Goal: Task Accomplishment & Management: Complete application form

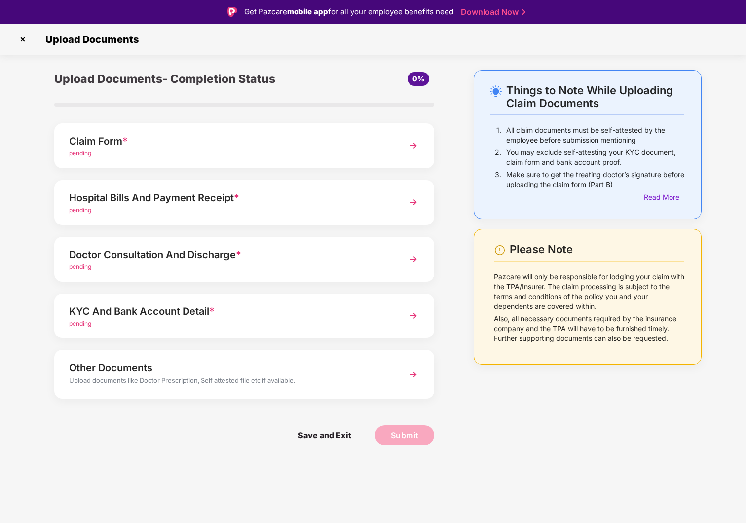
click at [226, 151] on div "pending" at bounding box center [229, 153] width 321 height 9
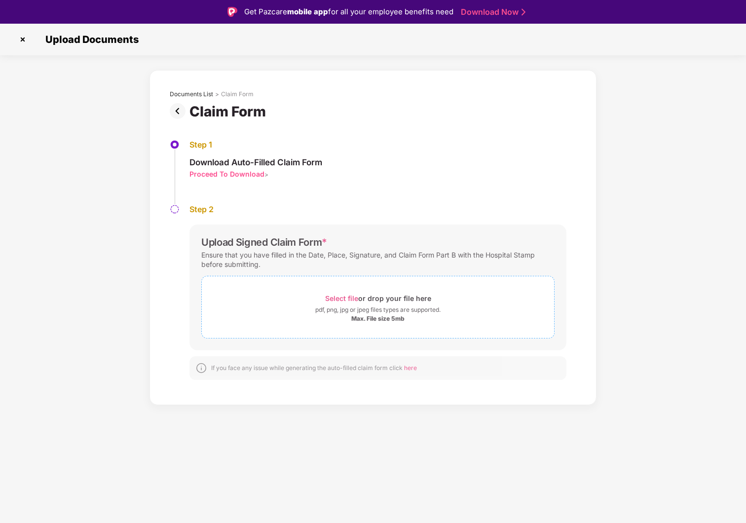
click at [333, 295] on span "Select file" at bounding box center [341, 298] width 33 height 8
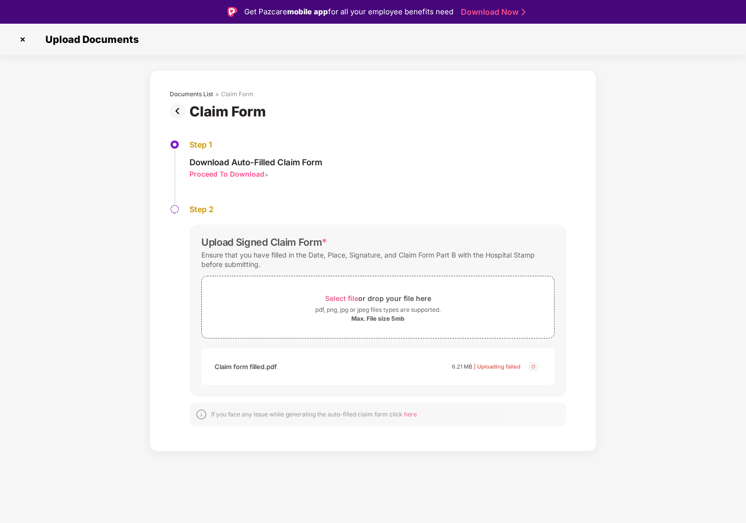
click at [400, 367] on div "Claim form filled.pdf 6.21 MB | Uploading failed" at bounding box center [368, 366] width 306 height 17
click at [533, 368] on img at bounding box center [534, 367] width 12 height 12
click at [385, 301] on div "Select file or drop your file here" at bounding box center [378, 298] width 106 height 13
click at [533, 364] on img at bounding box center [534, 367] width 12 height 12
click at [106, 199] on div "Documents List > Claim Form Claim Form Step 1 Download Auto-Filled Claim Form P…" at bounding box center [373, 261] width 746 height 382
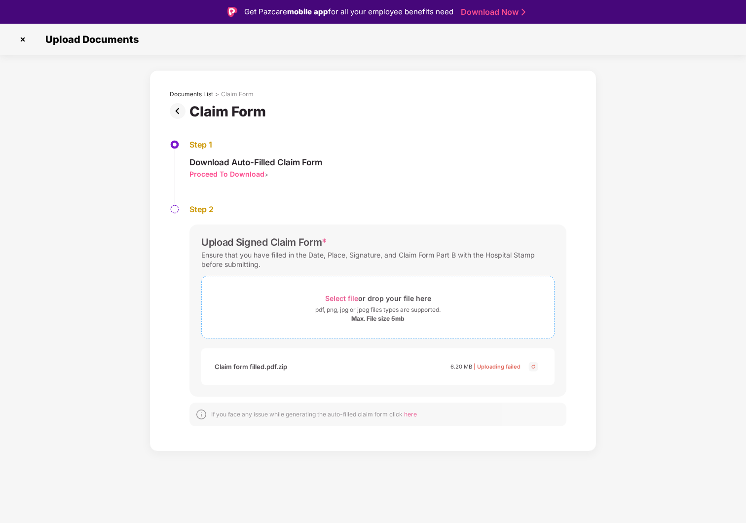
click at [285, 307] on div "pdf, png, jpg or jpeg files types are supported." at bounding box center [378, 310] width 352 height 10
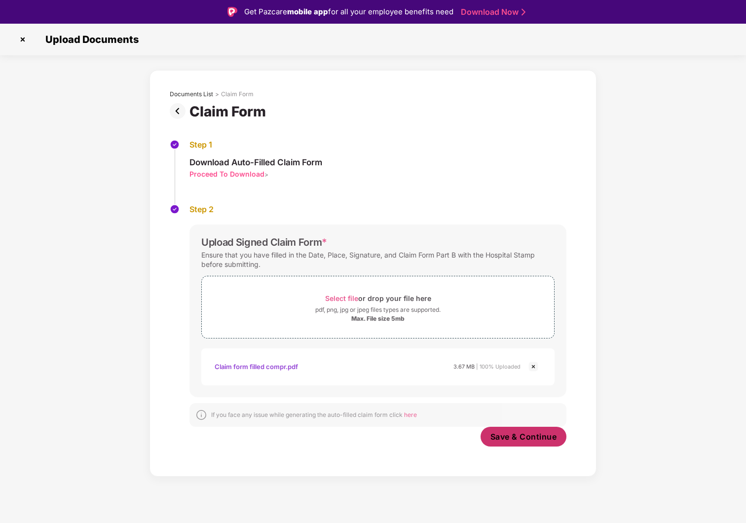
click at [501, 434] on span "Save & Continue" at bounding box center [524, 436] width 67 height 11
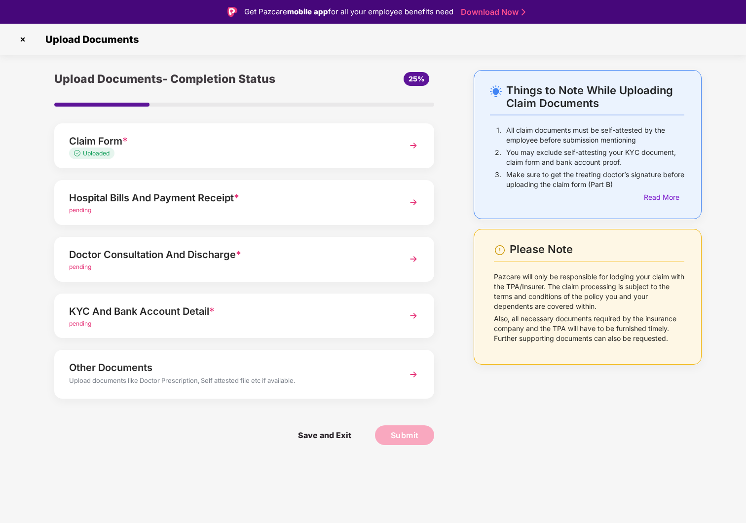
click at [293, 209] on div "pending" at bounding box center [229, 210] width 321 height 9
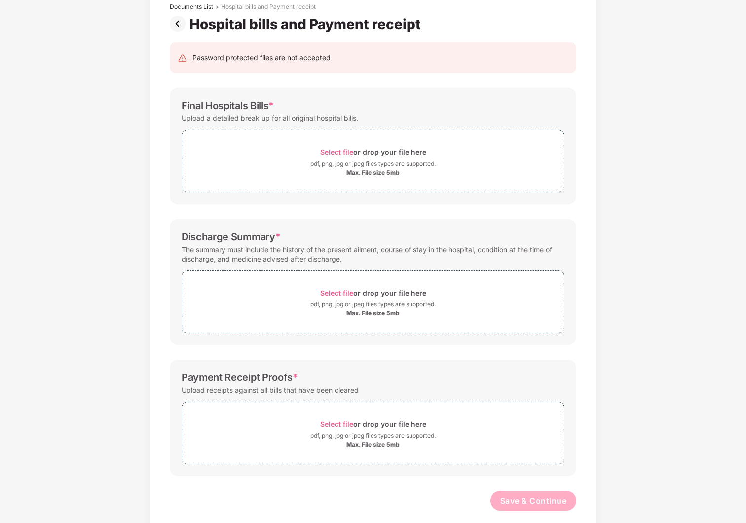
scroll to position [77, 0]
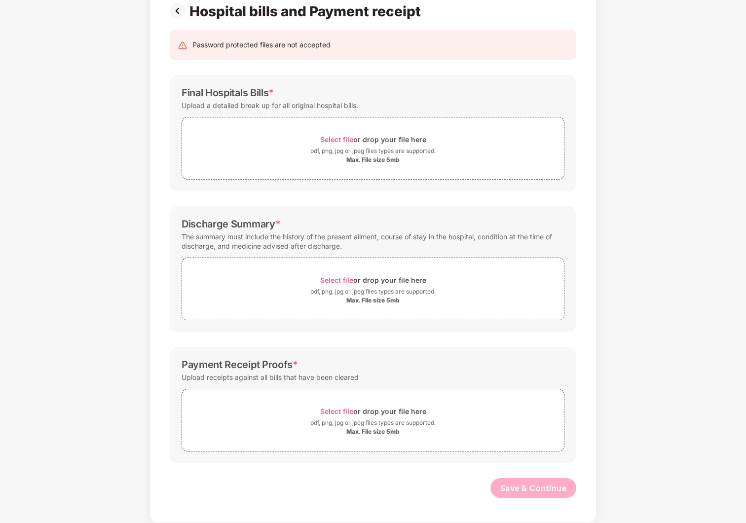
click at [266, 366] on div "Payment Receipt Proofs *" at bounding box center [240, 365] width 116 height 12
copy div "Payment Receipt Proofs *"
click at [266, 366] on div "Payment Receipt Proofs *" at bounding box center [240, 365] width 116 height 12
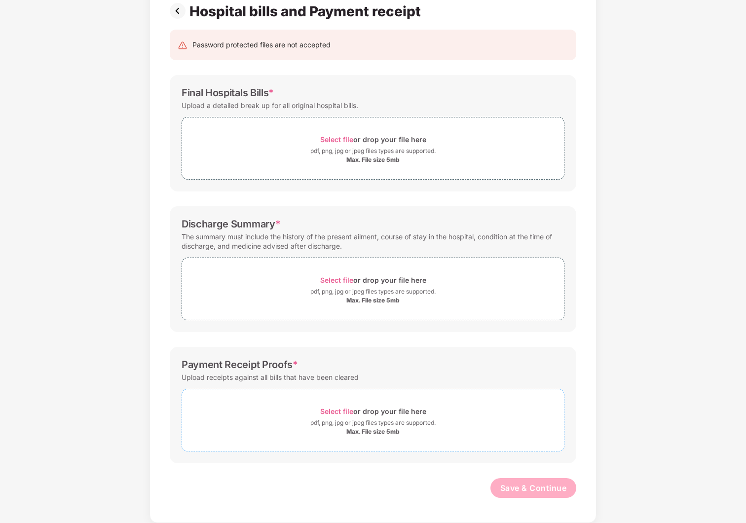
click at [339, 420] on div "pdf, png, jpg or jpeg files types are supported." at bounding box center [372, 423] width 125 height 10
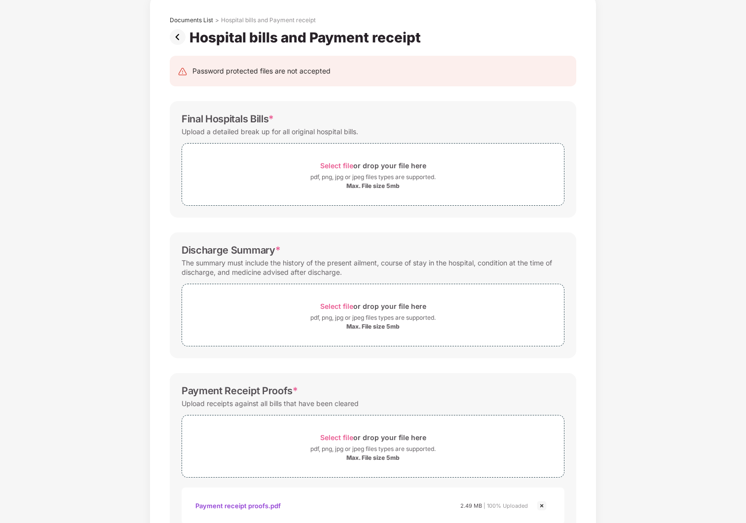
scroll to position [51, 0]
click at [395, 308] on div "Select file or drop your file here" at bounding box center [373, 305] width 106 height 13
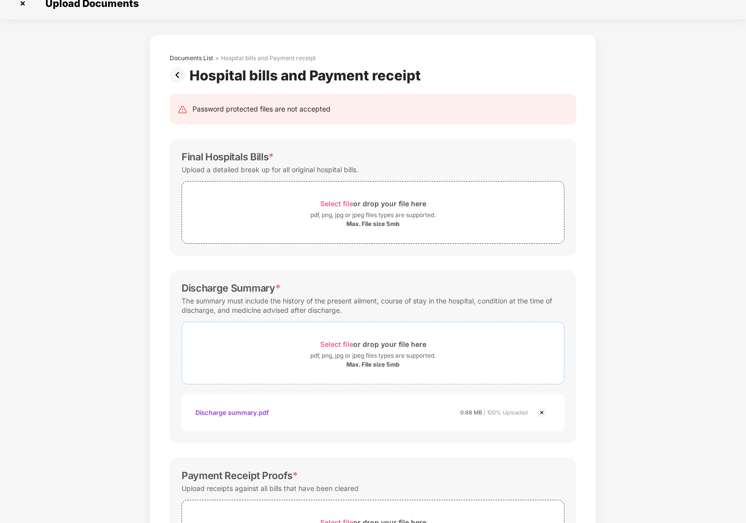
scroll to position [0, 0]
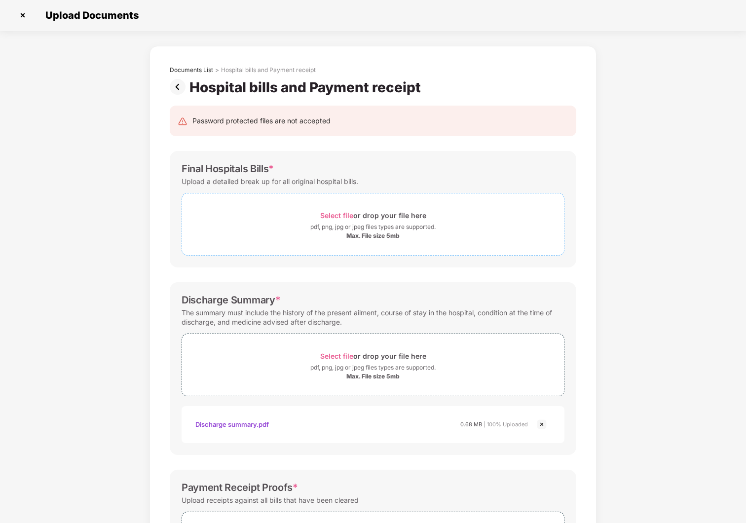
click at [385, 226] on div "pdf, png, jpg or jpeg files types are supported." at bounding box center [372, 227] width 125 height 10
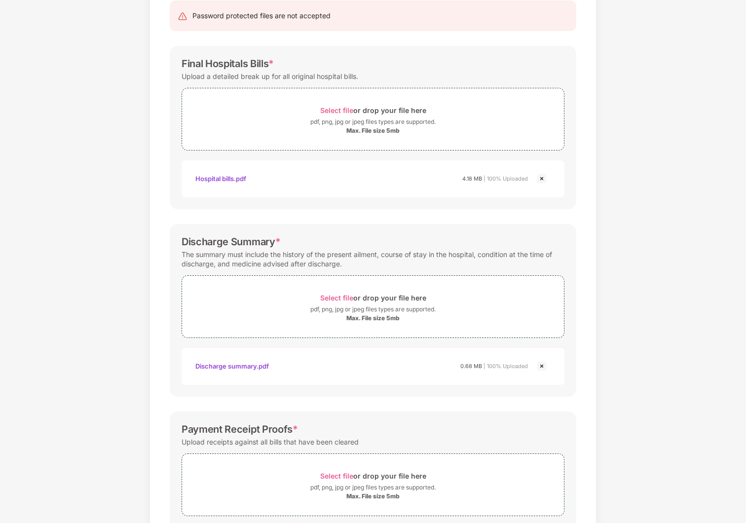
scroll to position [217, 0]
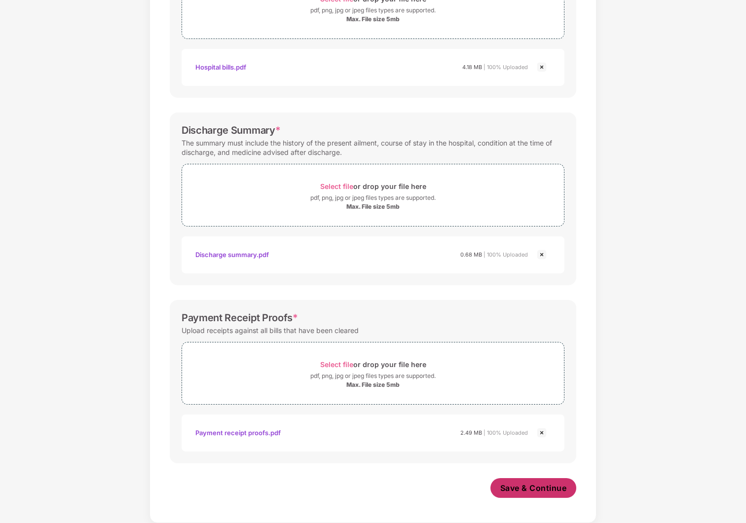
click at [540, 491] on span "Save & Continue" at bounding box center [533, 488] width 67 height 11
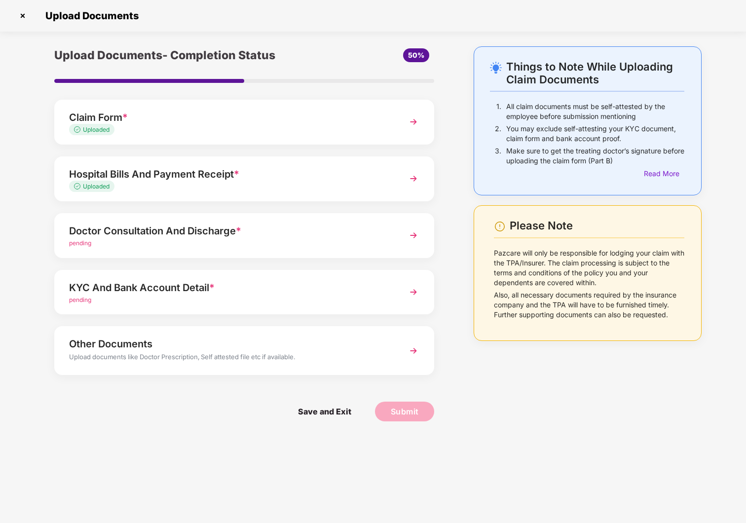
click at [294, 233] on div "Doctor Consultation And Discharge *" at bounding box center [229, 231] width 321 height 16
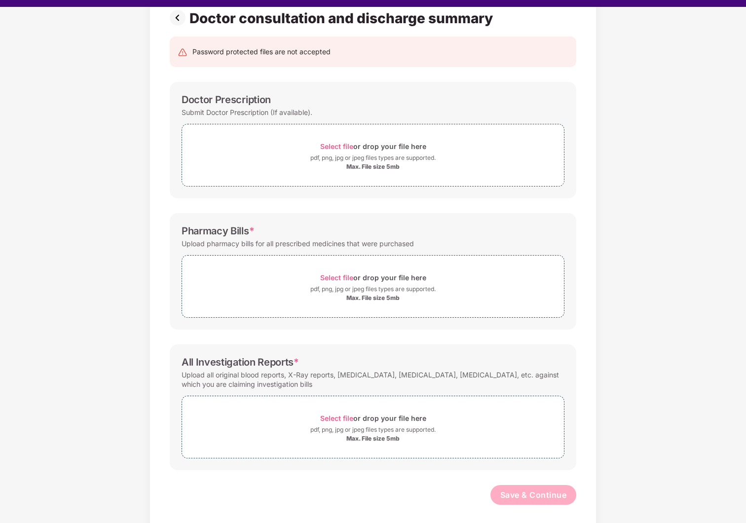
scroll to position [24, 0]
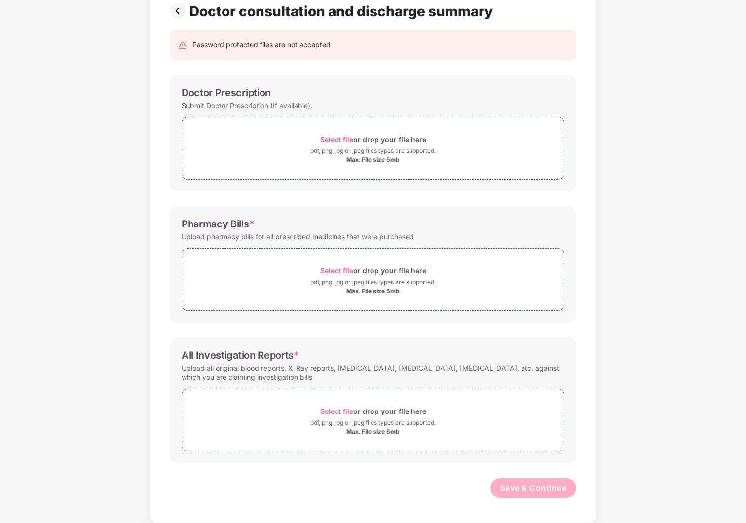
click at [413, 375] on div "Upload all original blood reports, X-Ray reports, [MEDICAL_DATA], [MEDICAL_DATA…" at bounding box center [373, 372] width 383 height 23
click at [281, 369] on div "Upload all original blood reports, X-Ray reports, [MEDICAL_DATA], [MEDICAL_DATA…" at bounding box center [373, 372] width 383 height 23
click at [394, 203] on div "Password protected files are not accepted Doctor Prescription Submit Doctor Pre…" at bounding box center [373, 269] width 436 height 498
click at [440, 424] on div "pdf, png, jpg or jpeg files types are supported." at bounding box center [373, 423] width 382 height 10
click at [541, 480] on img at bounding box center [542, 480] width 12 height 12
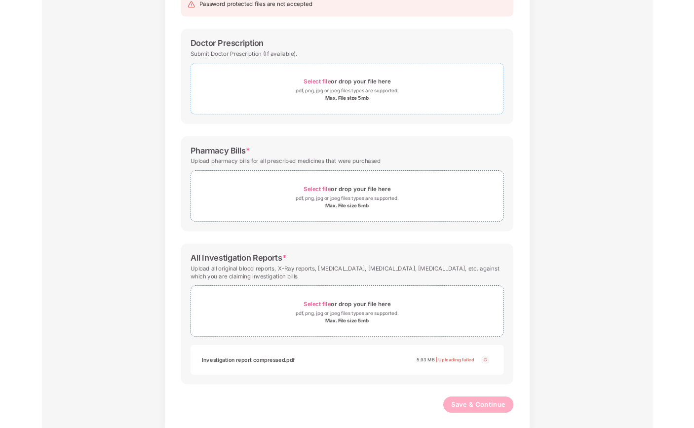
scroll to position [123, 0]
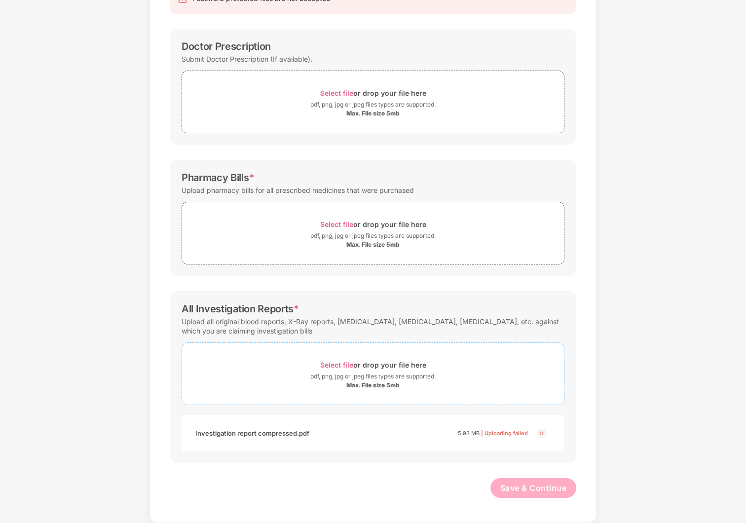
click at [373, 380] on div "pdf, png, jpg or jpeg files types are supported." at bounding box center [372, 377] width 125 height 10
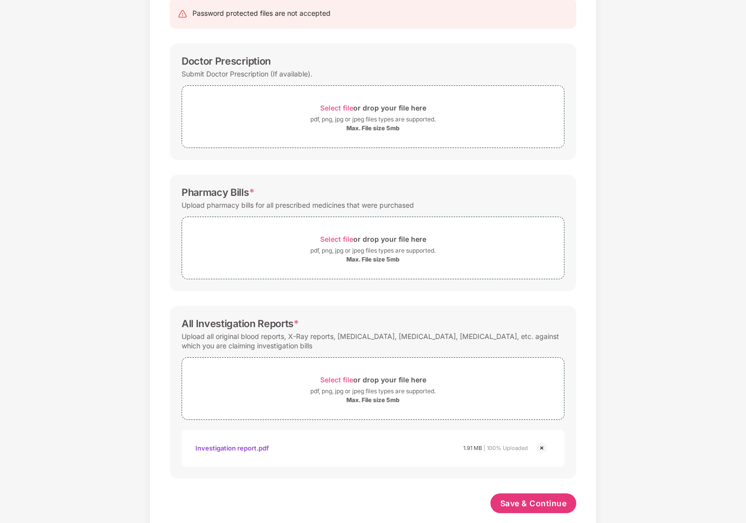
scroll to position [109, 0]
click at [282, 266] on span "Select file or drop your file here pdf, png, jpg or jpeg files types are suppor…" at bounding box center [373, 247] width 382 height 47
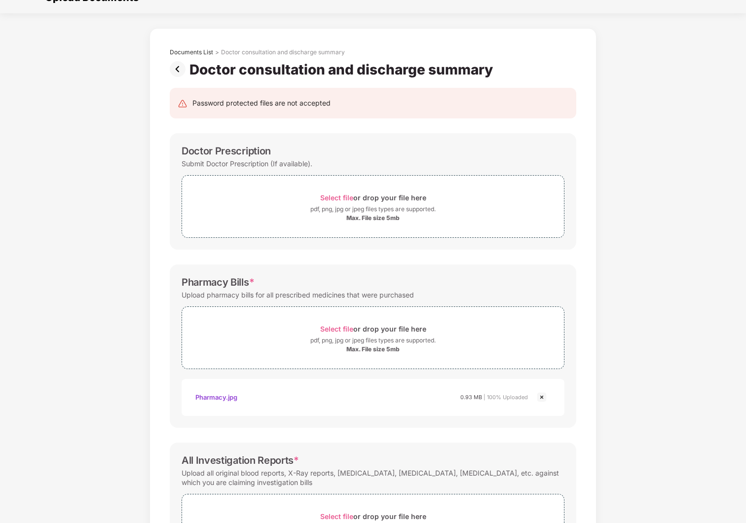
scroll to position [0, 0]
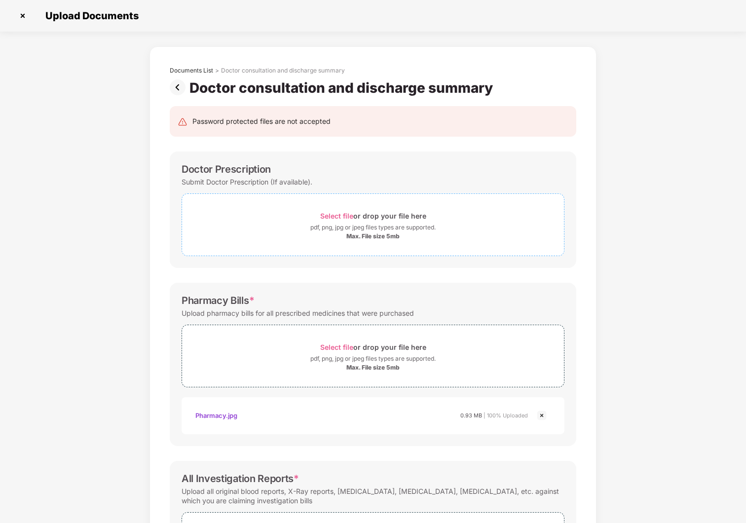
click at [386, 224] on div "pdf, png, jpg or jpeg files types are supported." at bounding box center [372, 228] width 125 height 10
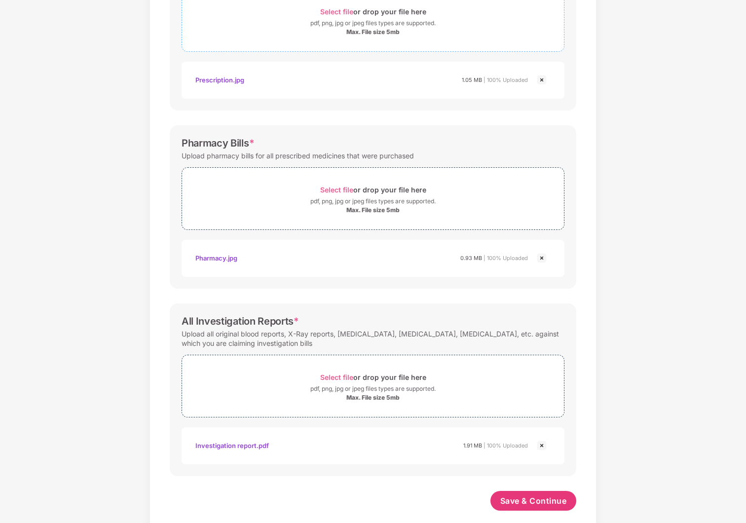
scroll to position [217, 0]
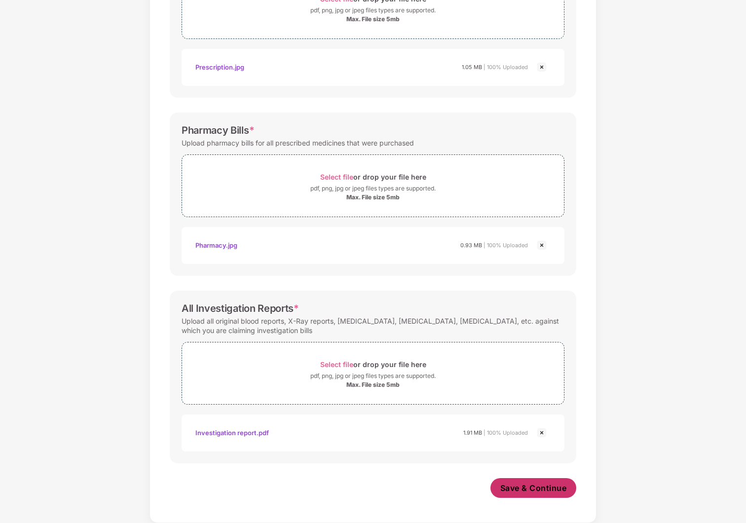
click at [512, 488] on span "Save & Continue" at bounding box center [533, 488] width 67 height 11
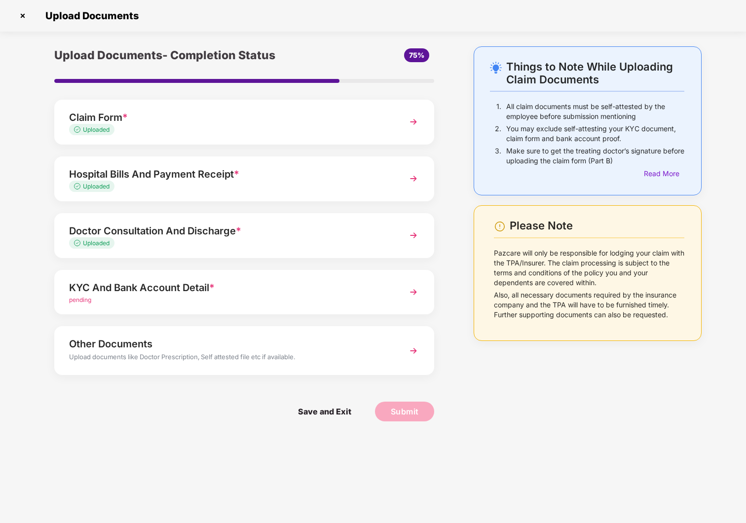
click at [304, 298] on div "pending" at bounding box center [229, 300] width 321 height 9
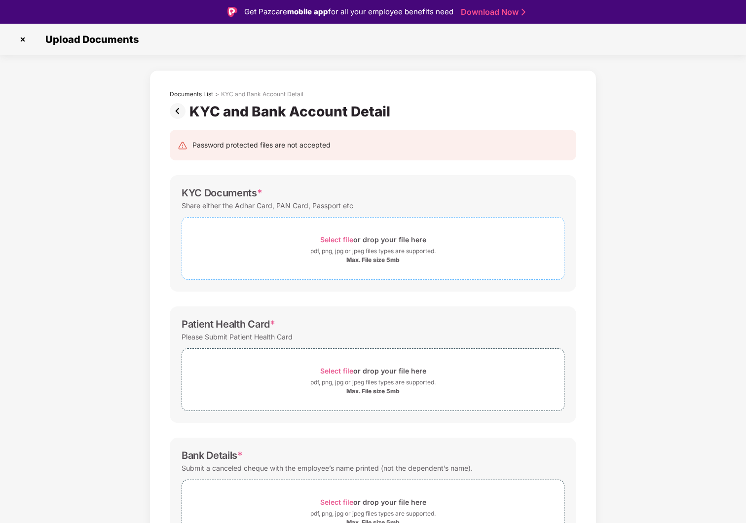
click at [385, 235] on div "Select file or drop your file here" at bounding box center [373, 239] width 106 height 13
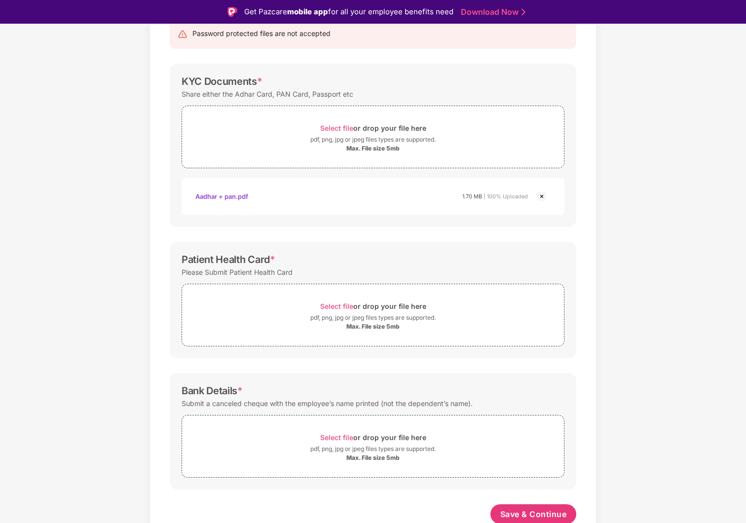
scroll to position [114, 0]
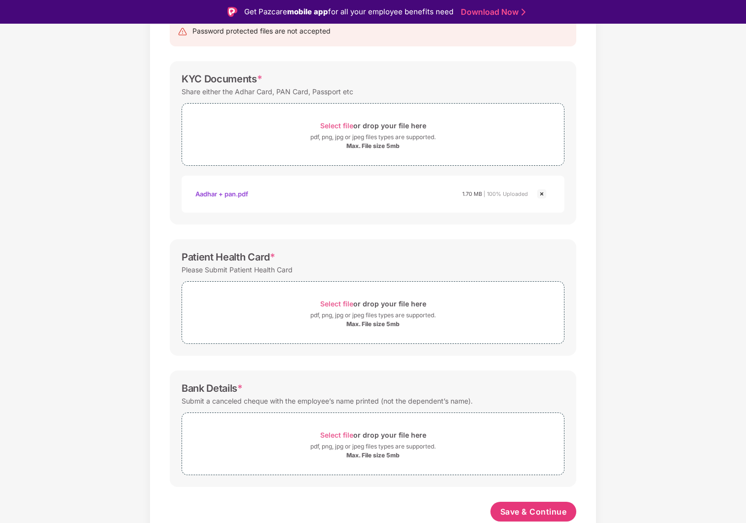
click at [432, 259] on div "Patient Health Card *" at bounding box center [373, 257] width 383 height 12
click at [288, 294] on span "Select file or drop your file here pdf, png, jpg or jpeg files types are suppor…" at bounding box center [373, 312] width 382 height 47
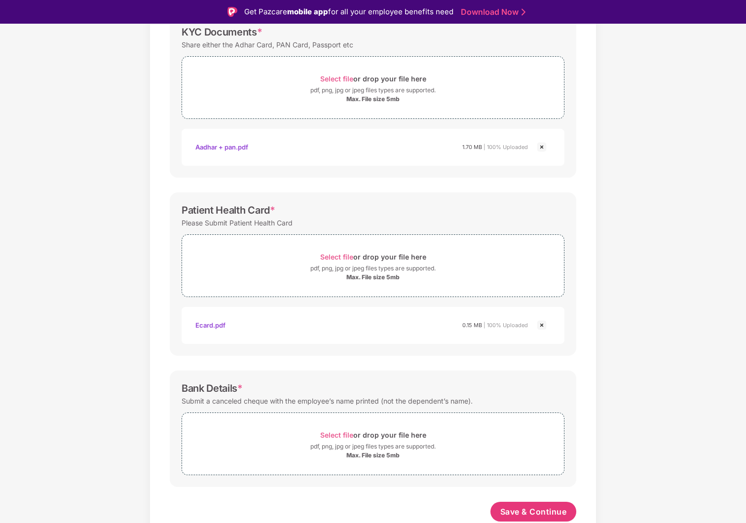
scroll to position [161, 0]
click at [269, 438] on div "Select file or drop your file here" at bounding box center [373, 434] width 382 height 13
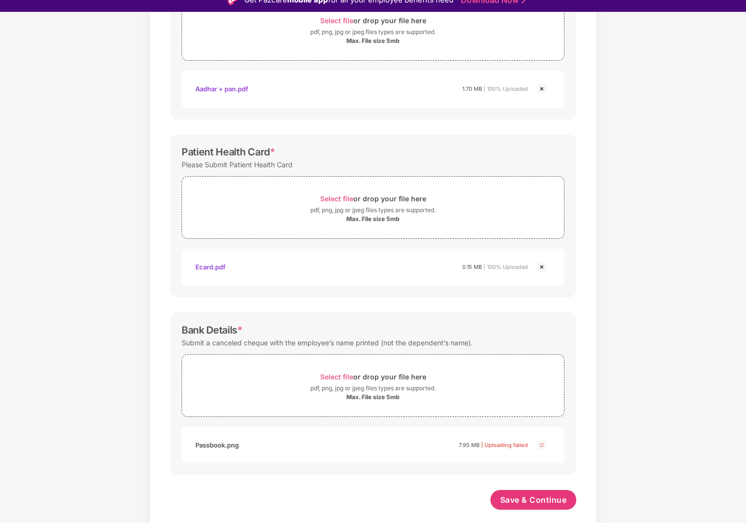
scroll to position [19, 0]
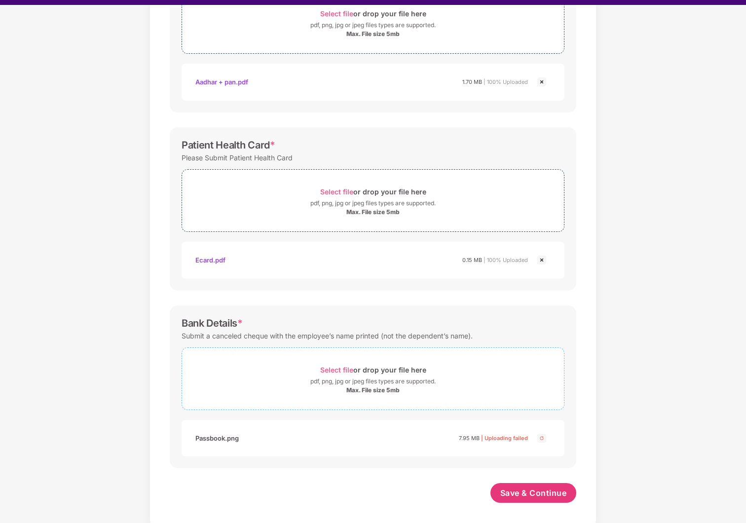
click at [264, 388] on div "Max. File size 5mb" at bounding box center [373, 390] width 382 height 8
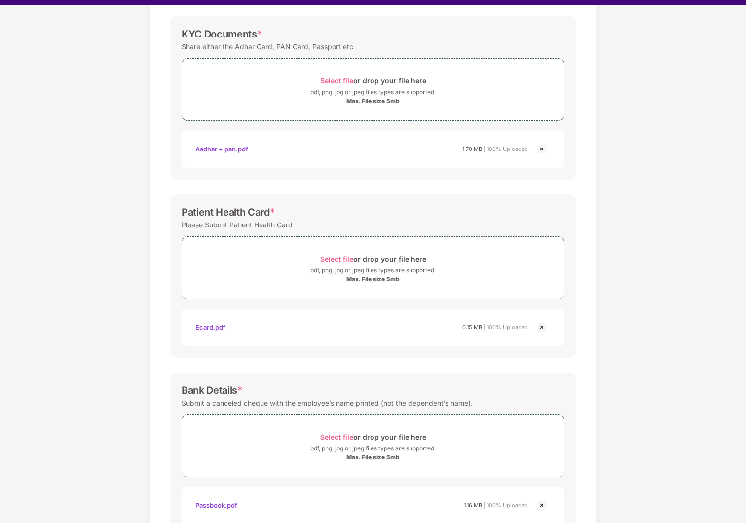
scroll to position [208, 0]
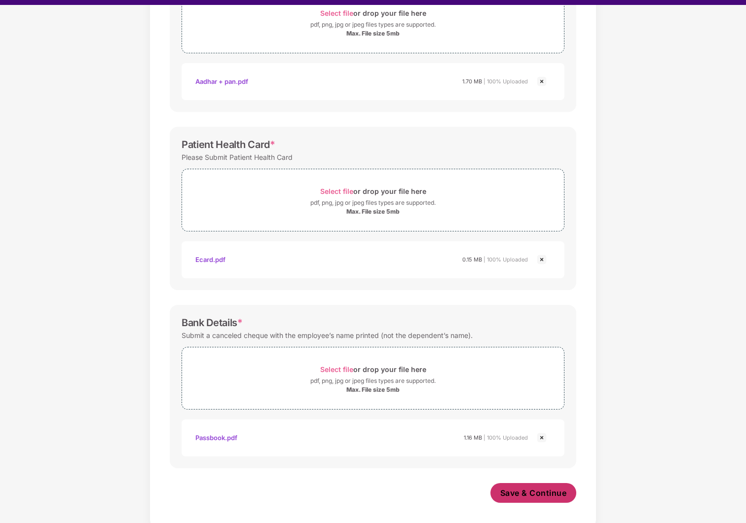
click at [515, 490] on span "Save & Continue" at bounding box center [533, 493] width 67 height 11
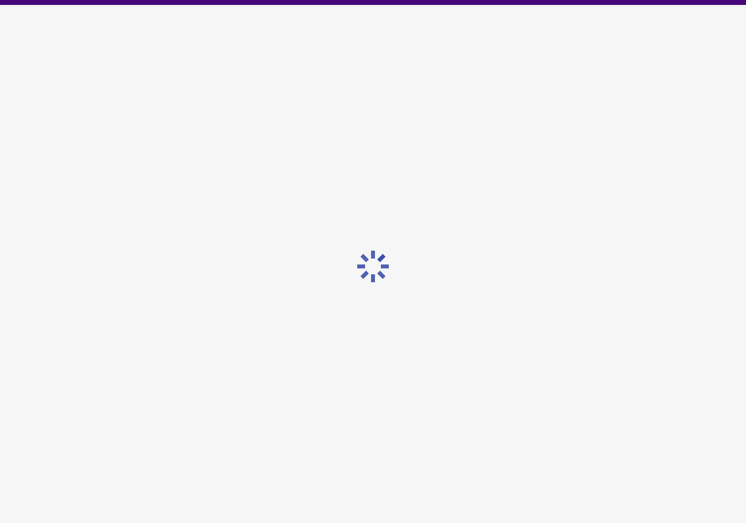
scroll to position [0, 0]
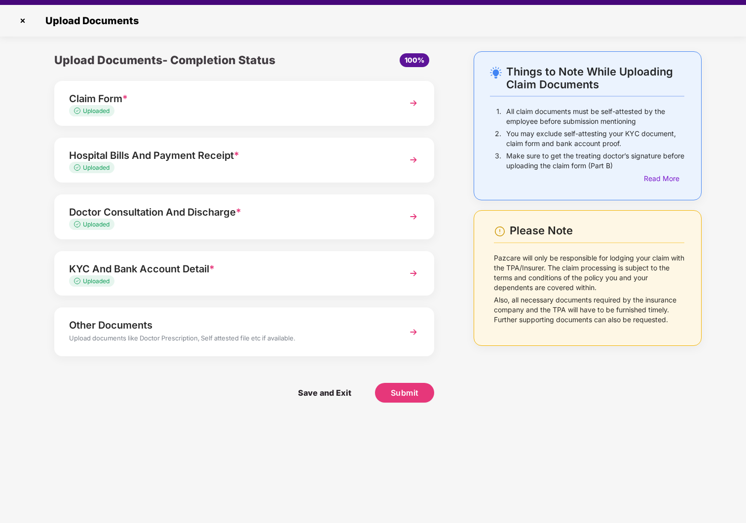
click at [221, 334] on div "Upload documents like Doctor Prescription, Self attested file etc if available." at bounding box center [229, 339] width 321 height 13
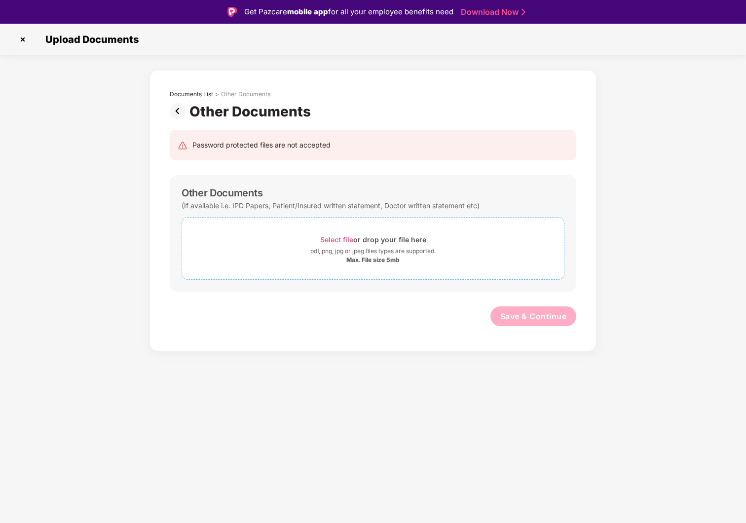
click at [335, 236] on span "Select file" at bounding box center [336, 239] width 33 height 8
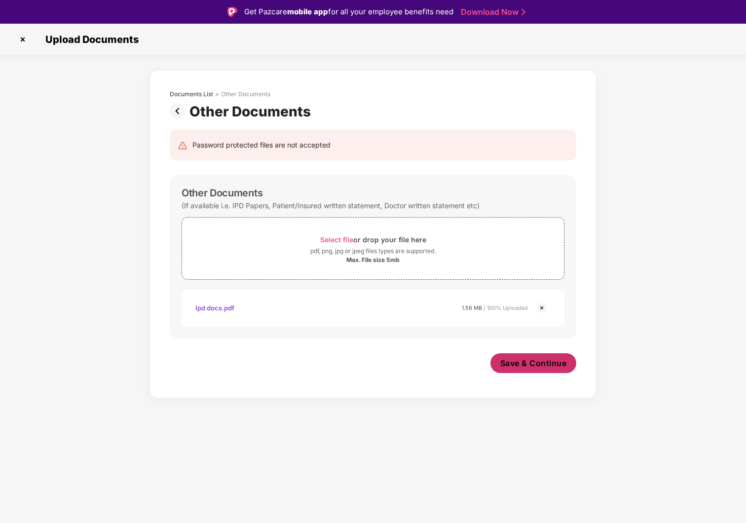
click at [537, 361] on span "Save & Continue" at bounding box center [533, 363] width 67 height 11
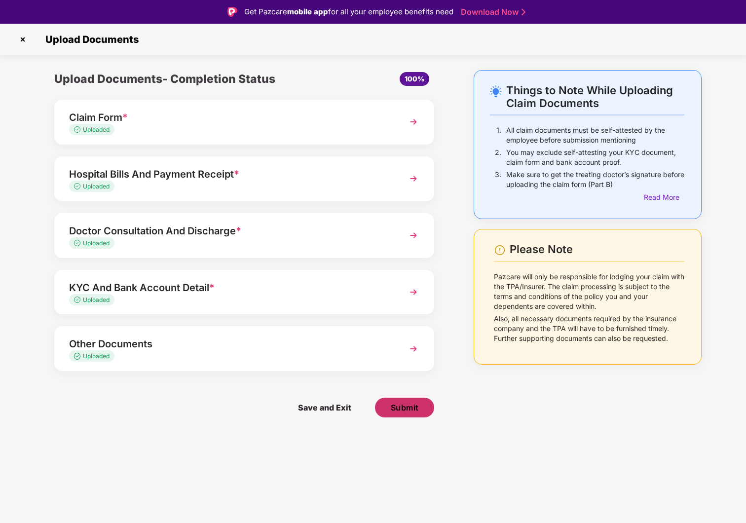
click at [415, 412] on span "Submit" at bounding box center [405, 407] width 28 height 11
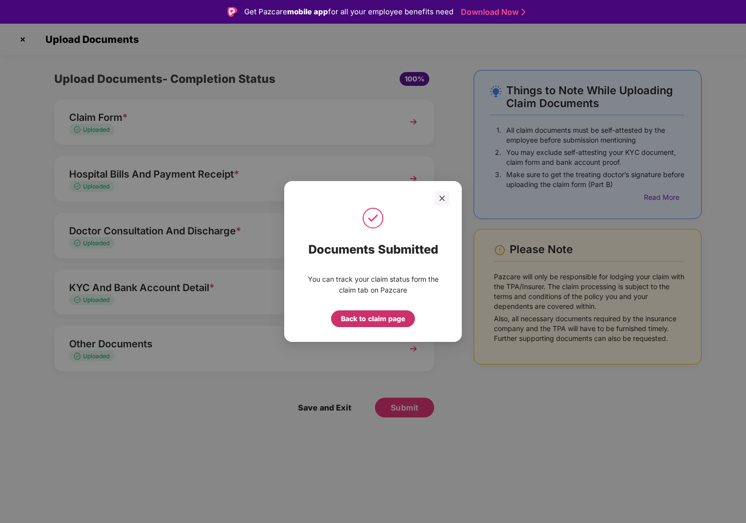
click at [393, 321] on div "Back to claim page" at bounding box center [373, 318] width 64 height 11
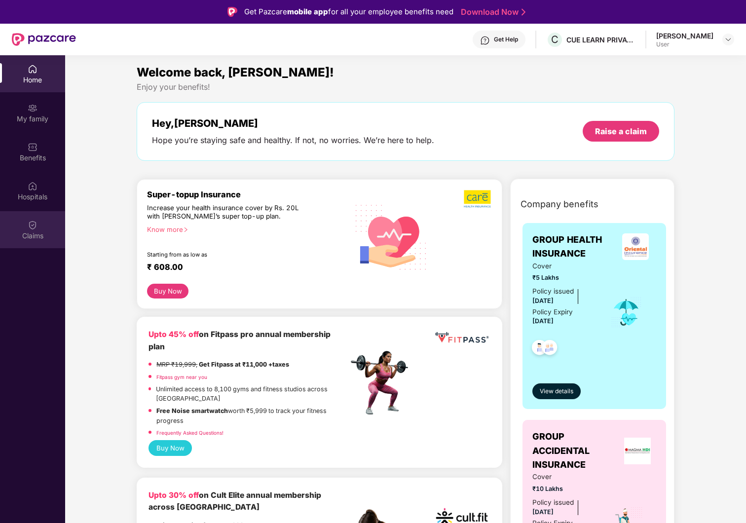
click at [39, 228] on div "Claims" at bounding box center [32, 229] width 65 height 37
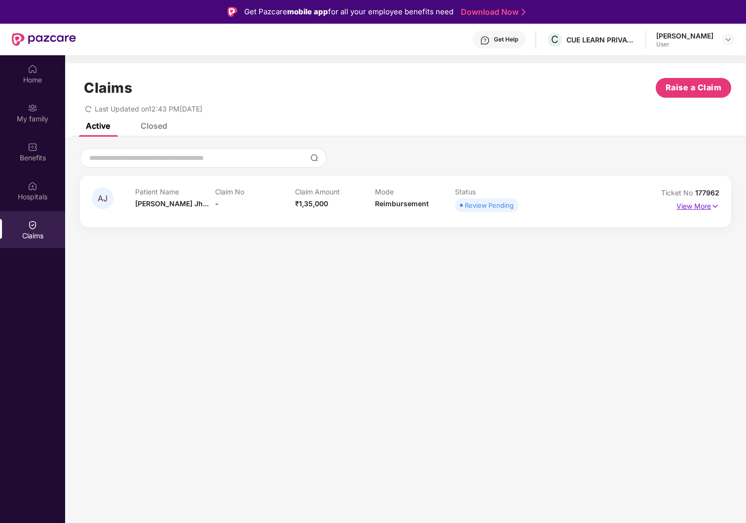
click at [691, 205] on p "View More" at bounding box center [698, 204] width 43 height 13
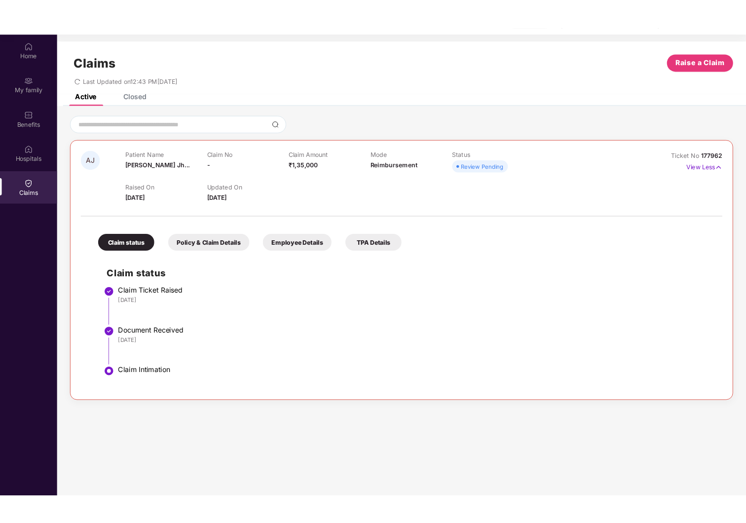
scroll to position [52, 0]
